Goal: Task Accomplishment & Management: Complete application form

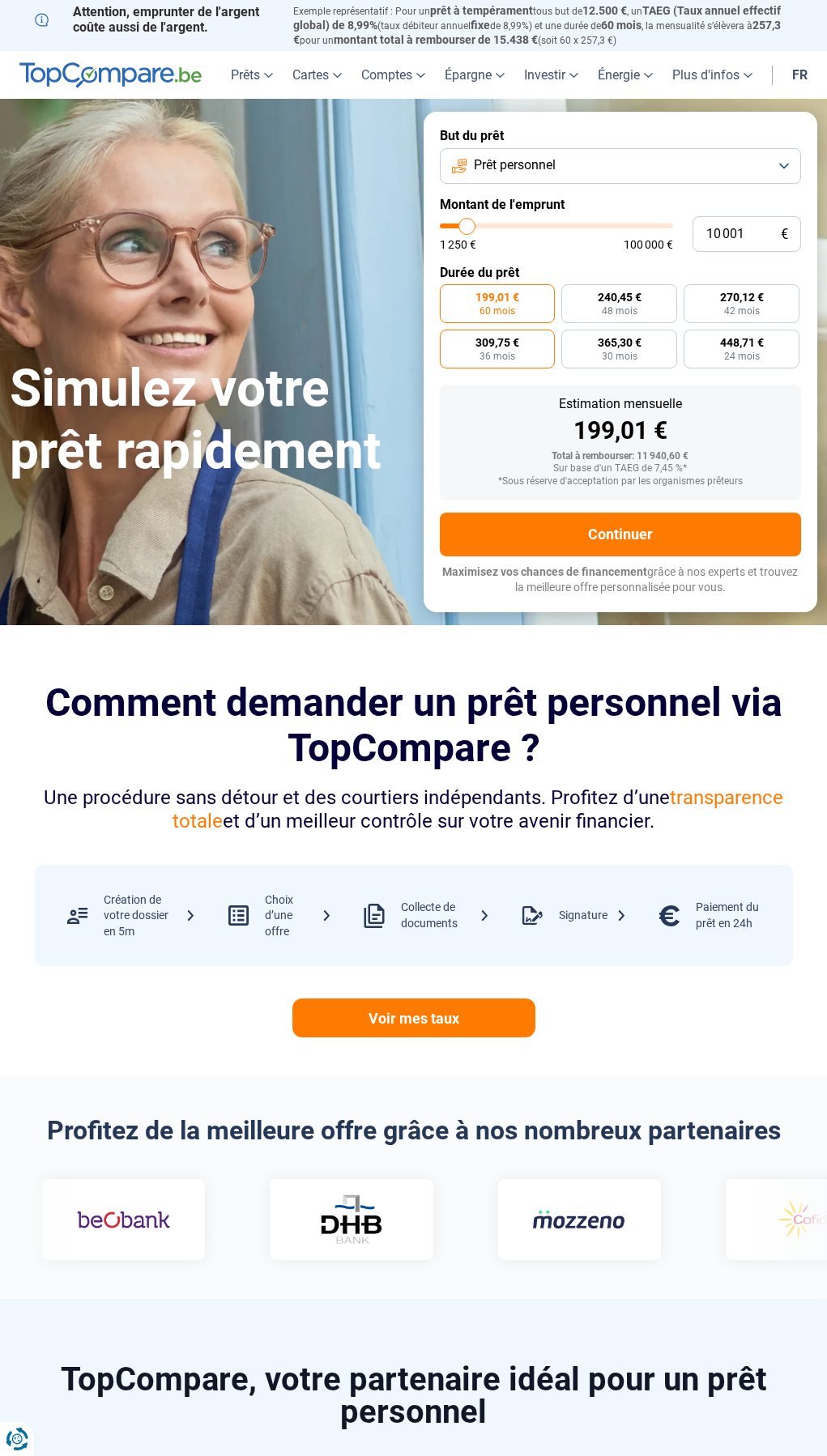
click at [505, 347] on label "309,75 € 36 mois" at bounding box center [497, 349] width 116 height 39
click at [450, 340] on input "309,75 € 36 mois" at bounding box center [445, 335] width 11 height 11
radio input "true"
click at [628, 182] on form "But du prêt Prêt personnel Montant de l'emprunt 10 001 € 1 250 € 100 000 € Duré…" at bounding box center [620, 361] width 394 height 500
click at [627, 164] on button "Prêt personnel" at bounding box center [621, 166] width 362 height 36
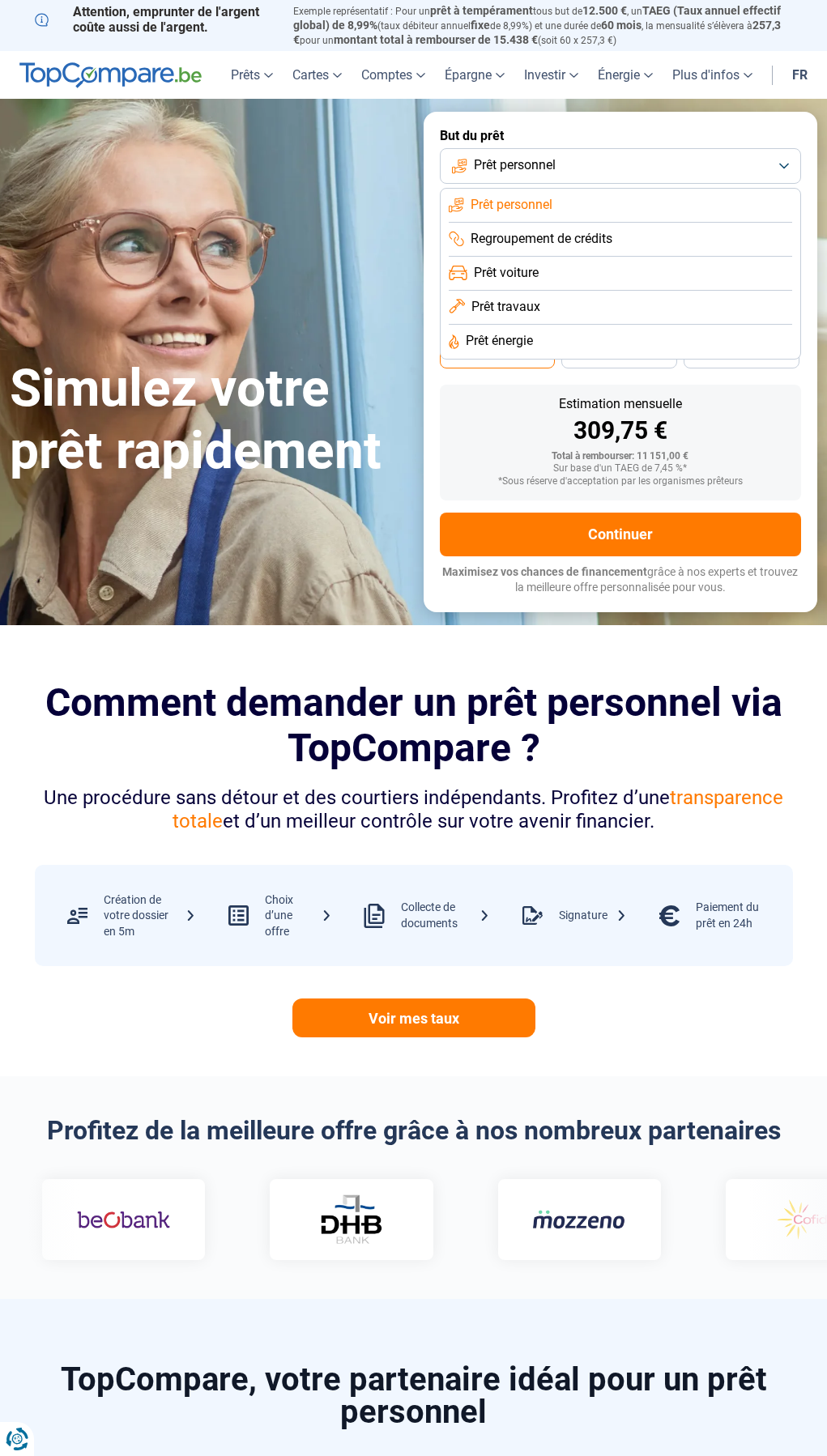
click at [627, 164] on button "Prêt personnel" at bounding box center [621, 166] width 362 height 36
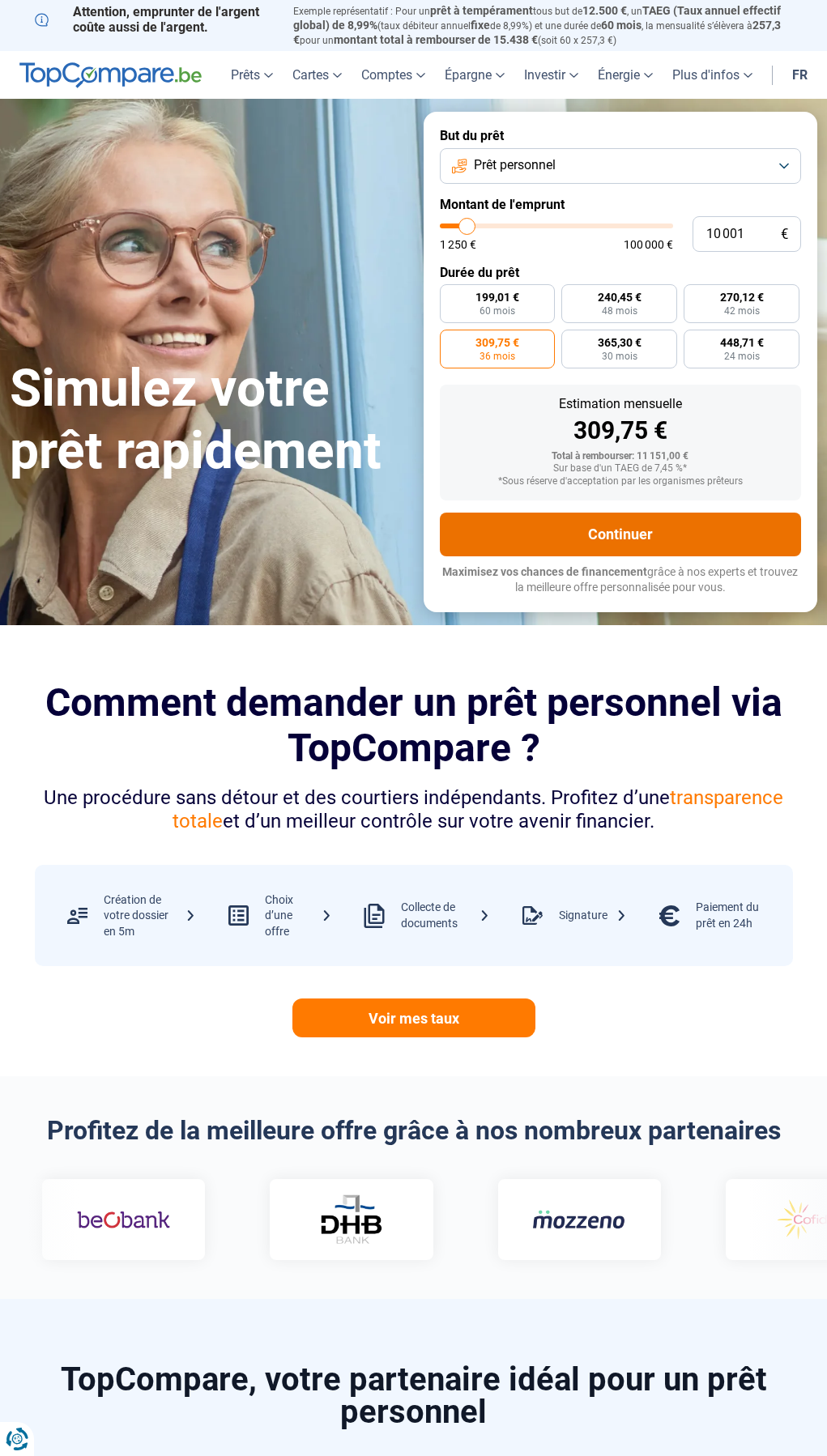
click at [587, 528] on button "Continuer" at bounding box center [621, 534] width 362 height 43
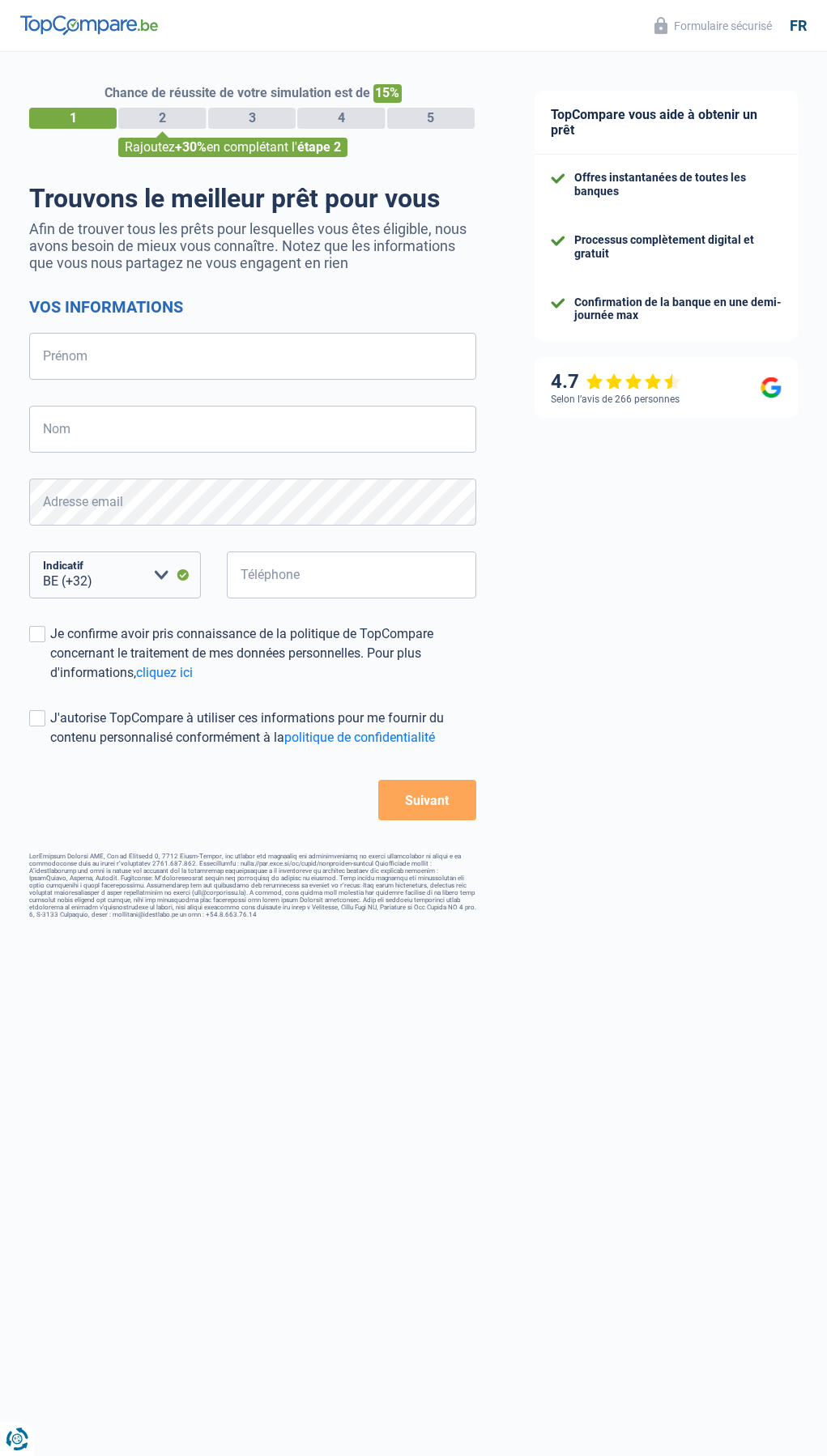
select select "32"
